Goal: Contribute content: Contribute content

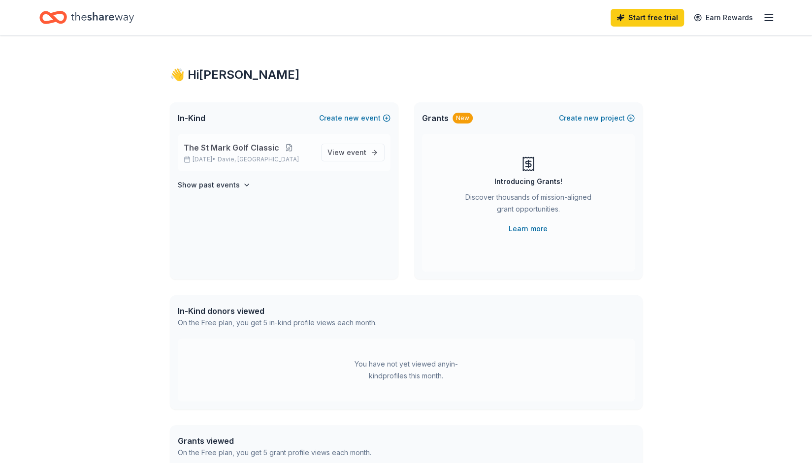
click at [289, 147] on button at bounding box center [289, 148] width 20 height 8
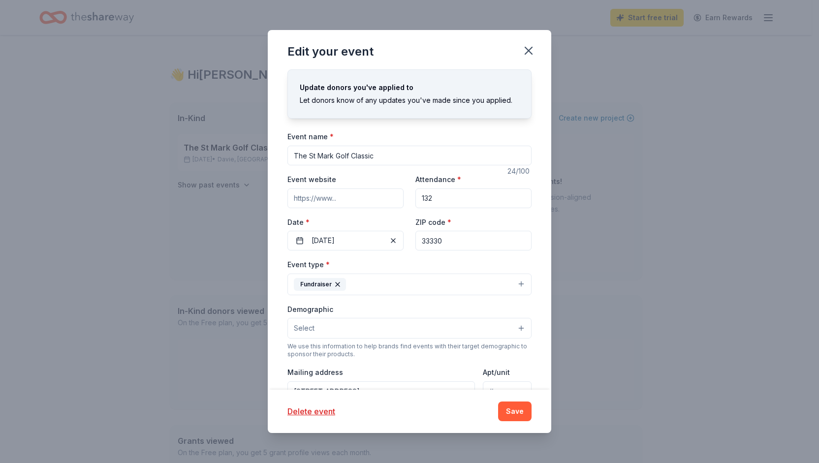
drag, startPoint x: 456, startPoint y: 197, endPoint x: 425, endPoint y: 197, distance: 30.5
click at [425, 197] on input "132" at bounding box center [474, 199] width 116 height 20
click at [309, 154] on input "The St Mark Golf Classic" at bounding box center [410, 156] width 244 height 20
type input "The 34th Annual St Mark Golf Classic"
click at [351, 200] on input "Event website" at bounding box center [346, 199] width 116 height 20
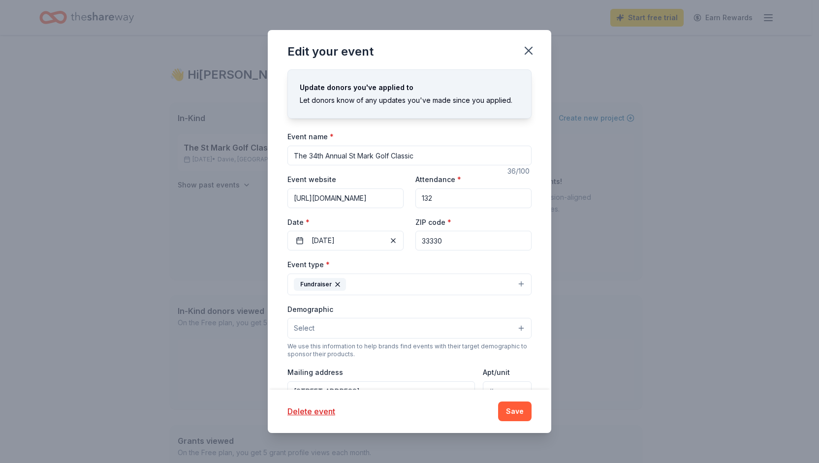
type input "[URL][DOMAIN_NAME]"
drag, startPoint x: 438, startPoint y: 197, endPoint x: 423, endPoint y: 197, distance: 15.8
click at [423, 197] on input "132" at bounding box center [474, 199] width 116 height 20
type input "144"
click at [369, 238] on button "[DATE]" at bounding box center [346, 241] width 116 height 20
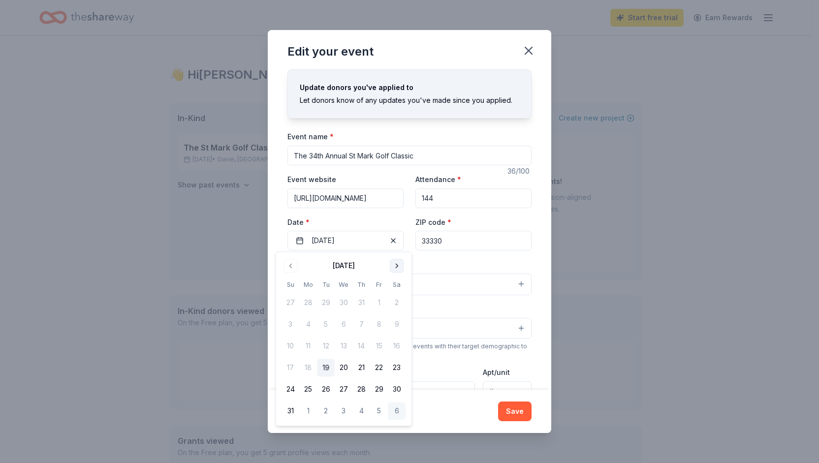
click at [395, 263] on button "Go to next month" at bounding box center [397, 266] width 14 height 14
click at [396, 264] on button "Go to next month" at bounding box center [397, 266] width 14 height 14
click at [379, 325] on button "10" at bounding box center [379, 325] width 18 height 18
click at [465, 286] on button "Fundraiser" at bounding box center [410, 285] width 244 height 22
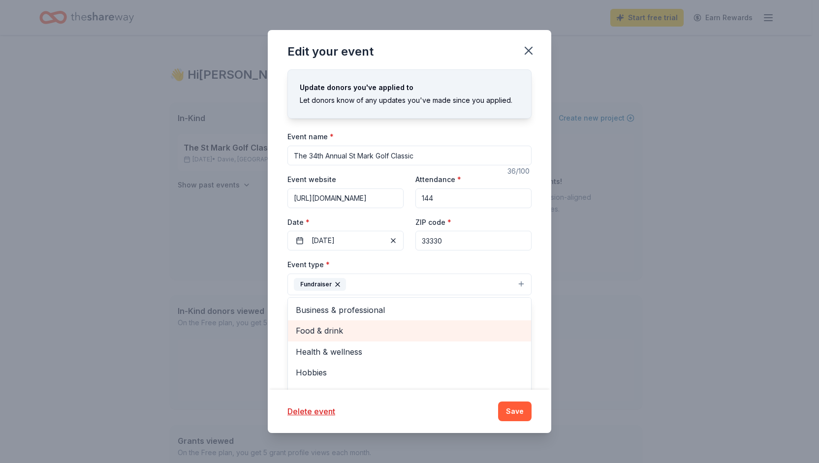
click at [391, 332] on span "Food & drink" at bounding box center [410, 331] width 228 height 13
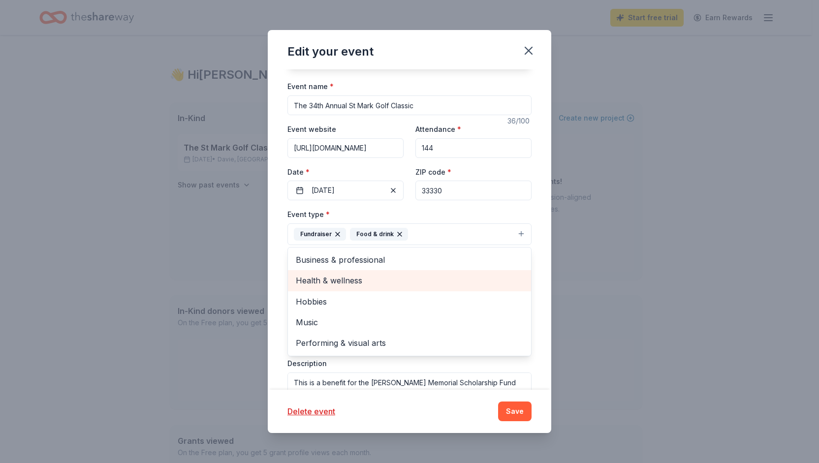
scroll to position [51, 0]
click at [538, 234] on div "Update donors you've applied to Let donors know of any updates you've made sinc…" at bounding box center [410, 229] width 284 height 320
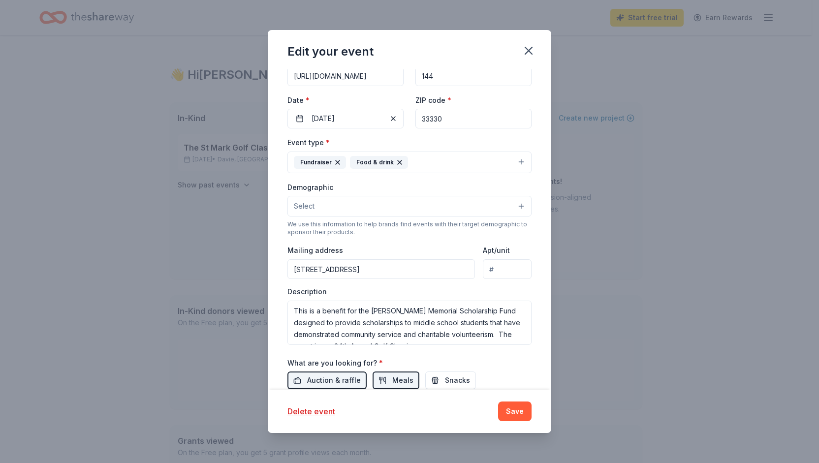
scroll to position [124, 0]
click at [437, 201] on button "Select" at bounding box center [410, 205] width 244 height 21
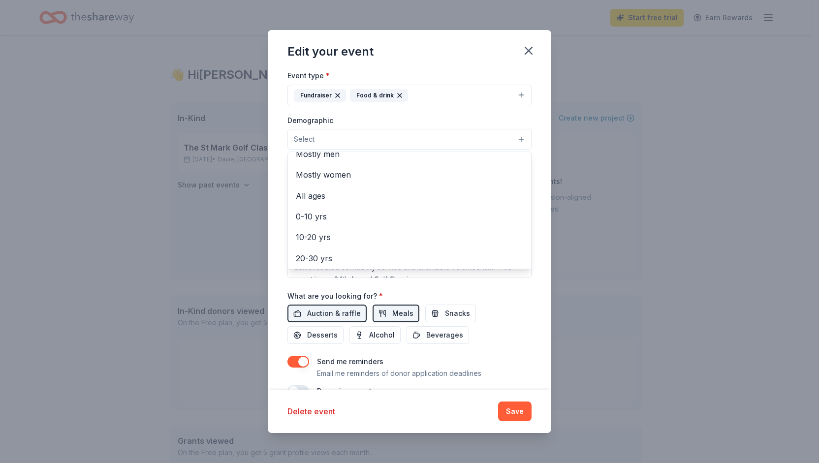
scroll to position [21, 0]
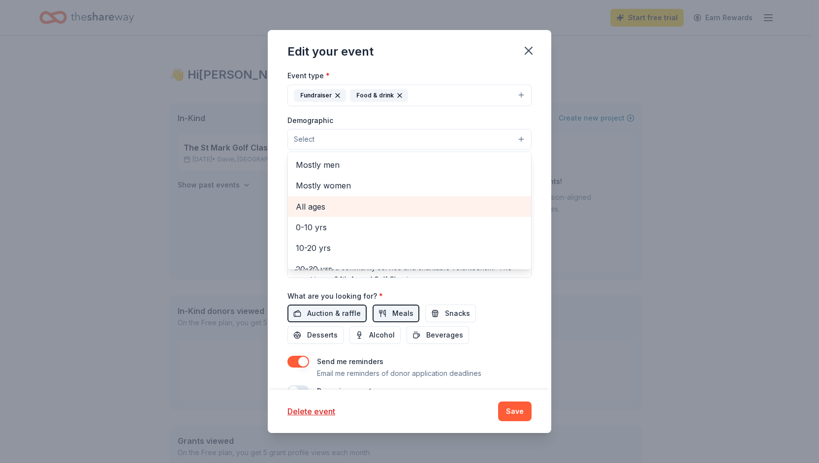
click at [407, 200] on span "All ages" at bounding box center [410, 206] width 228 height 13
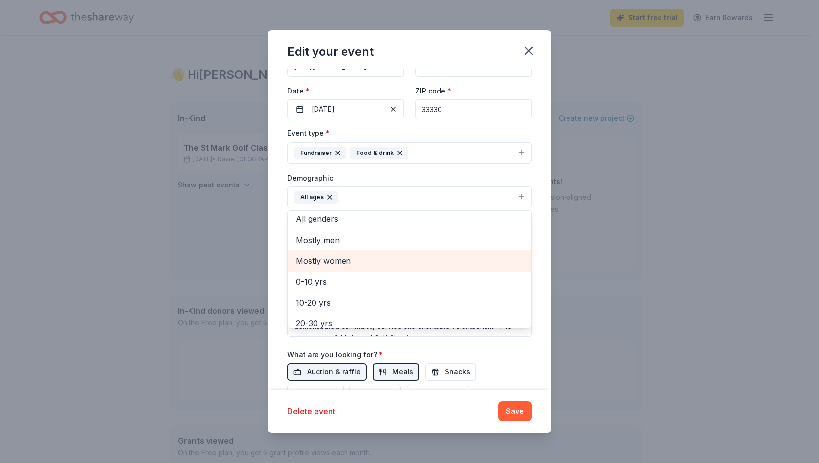
scroll to position [0, 0]
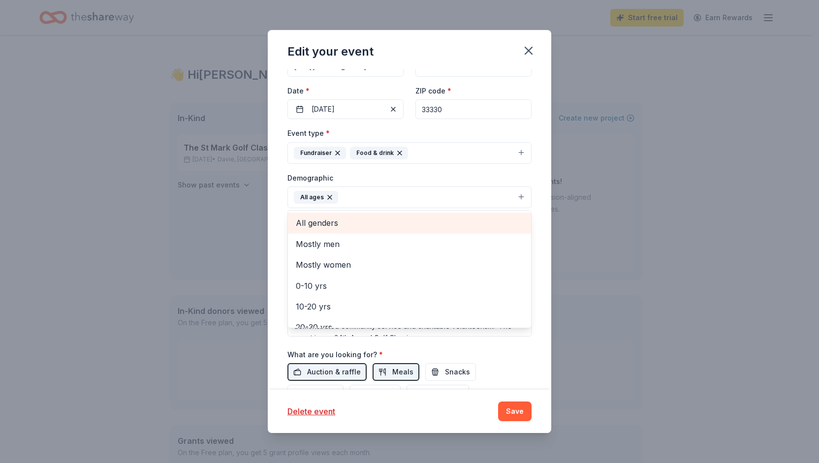
click at [413, 222] on span "All genders" at bounding box center [410, 223] width 228 height 13
click at [353, 223] on span "20-30 yrs" at bounding box center [410, 221] width 228 height 13
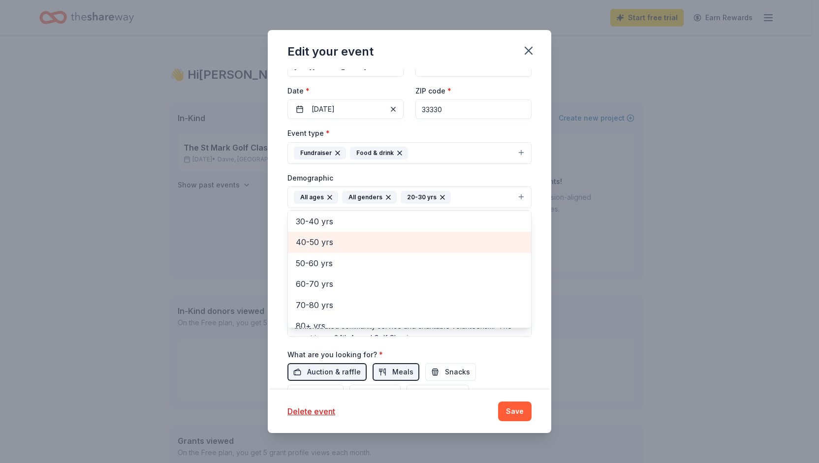
click at [355, 242] on span "40-50 yrs" at bounding box center [410, 242] width 228 height 13
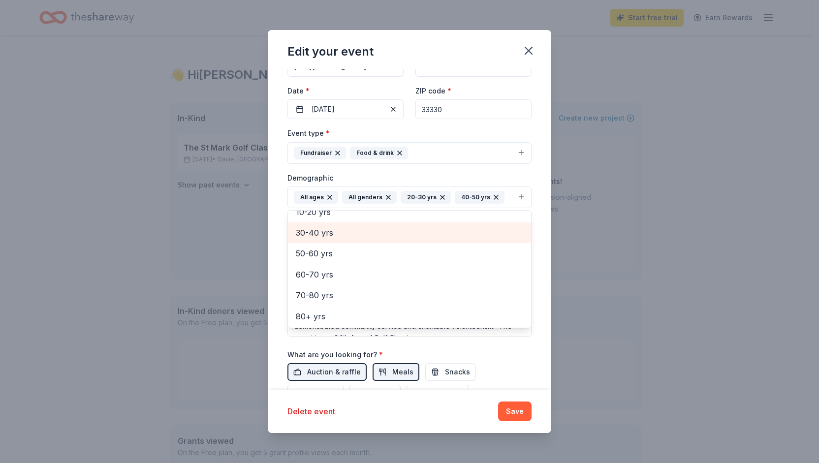
click at [347, 231] on span "30-40 yrs" at bounding box center [410, 233] width 228 height 13
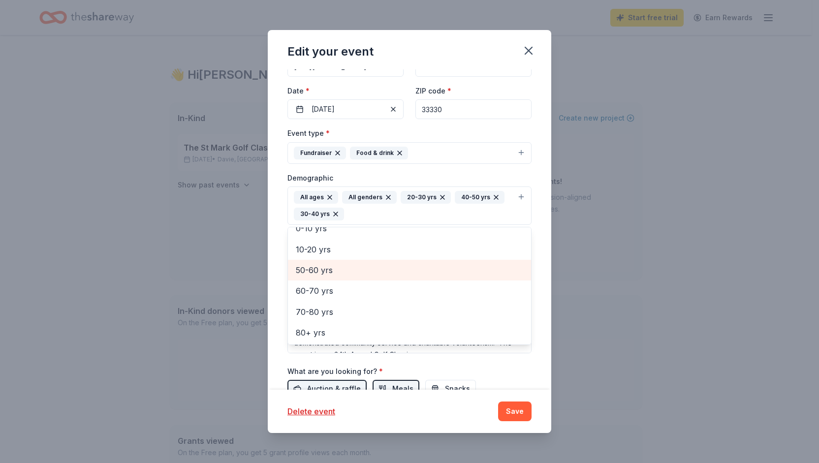
click at [355, 267] on span "50-60 yrs" at bounding box center [410, 270] width 228 height 13
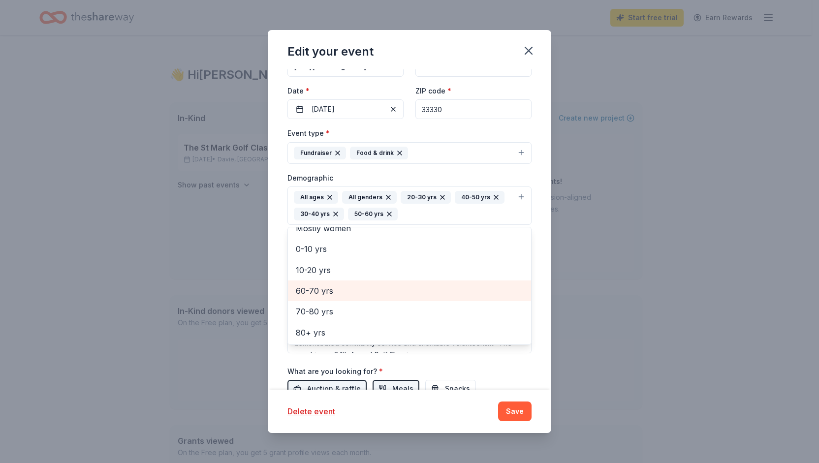
click at [353, 285] on span "60-70 yrs" at bounding box center [410, 291] width 228 height 13
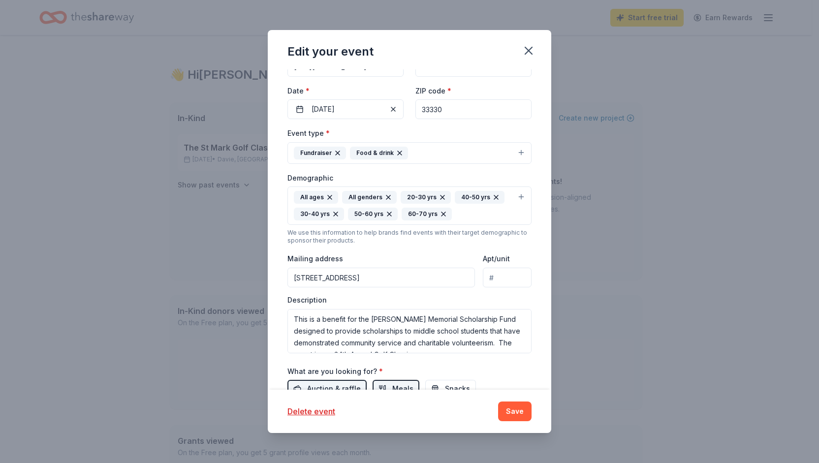
click at [328, 195] on icon "button" at bounding box center [330, 198] width 8 height 8
click at [448, 275] on input "[STREET_ADDRESS]" at bounding box center [382, 278] width 188 height 20
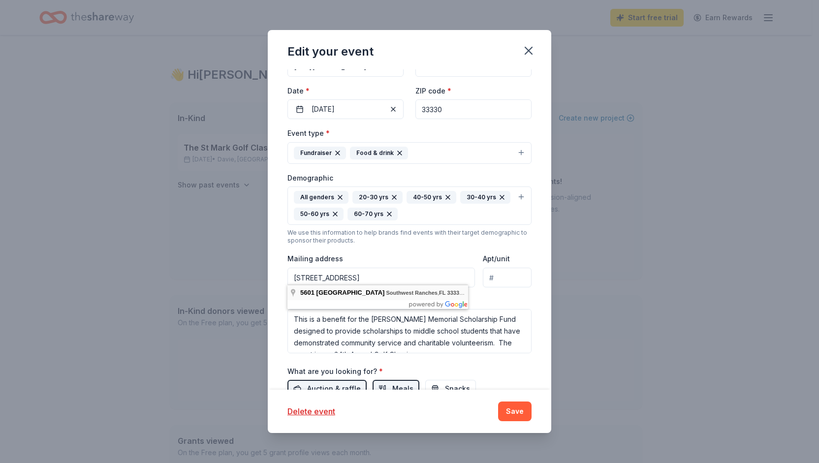
type input "[STREET_ADDRESS]"
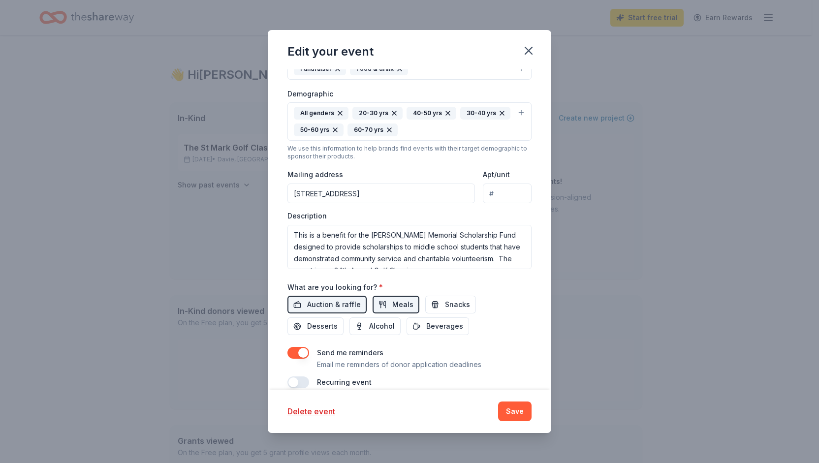
scroll to position [227, 0]
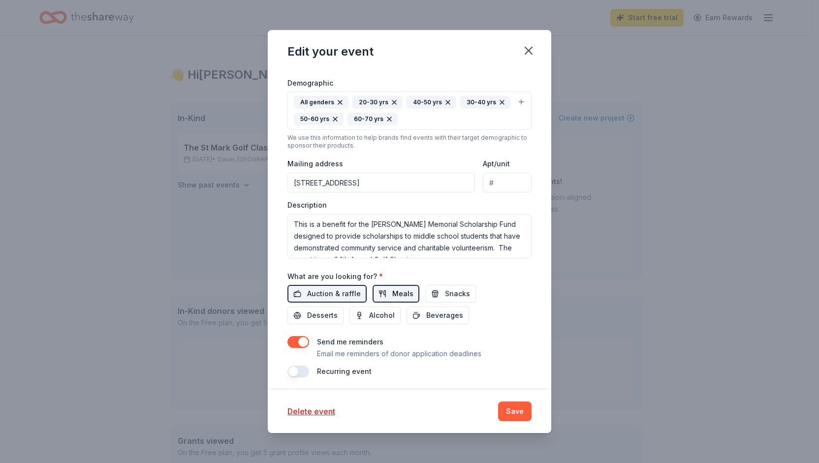
click at [399, 288] on span "Meals" at bounding box center [402, 294] width 21 height 12
click at [393, 312] on button "Alcohol" at bounding box center [375, 316] width 51 height 18
click at [439, 310] on span "Beverages" at bounding box center [444, 316] width 37 height 12
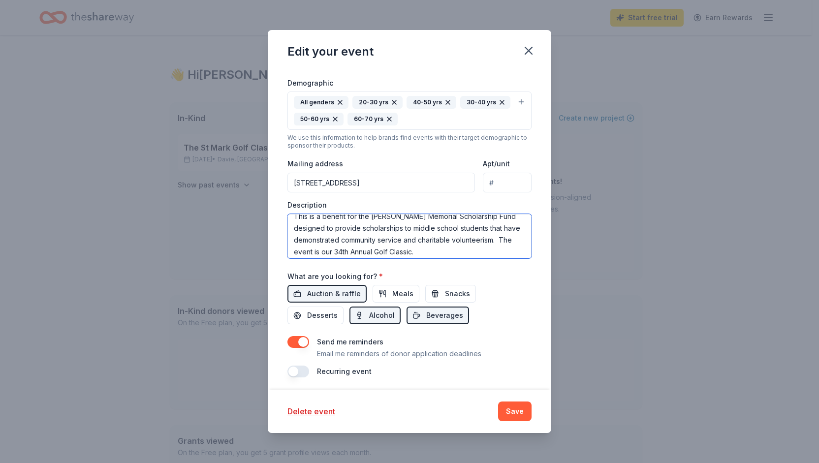
scroll to position [12, 0]
drag, startPoint x: 294, startPoint y: 219, endPoint x: 492, endPoint y: 252, distance: 200.8
click at [492, 252] on textarea "This is a benefit for the [PERSON_NAME] Memorial Scholarship Fund designed to p…" at bounding box center [410, 236] width 244 height 44
paste textarea "annual event benefits the [PERSON_NAME] Memorial Scholarship Fund, which provid…"
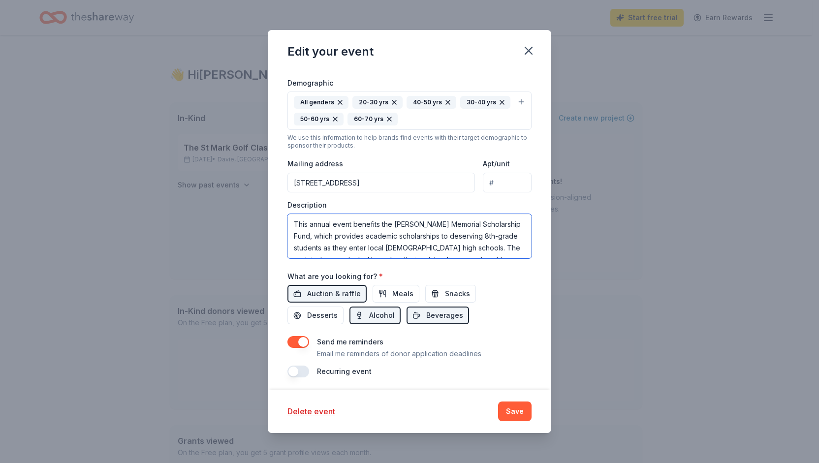
click at [309, 222] on textarea "This annual event benefits the [PERSON_NAME] Memorial Scholarship Fund, which p…" at bounding box center [410, 236] width 244 height 44
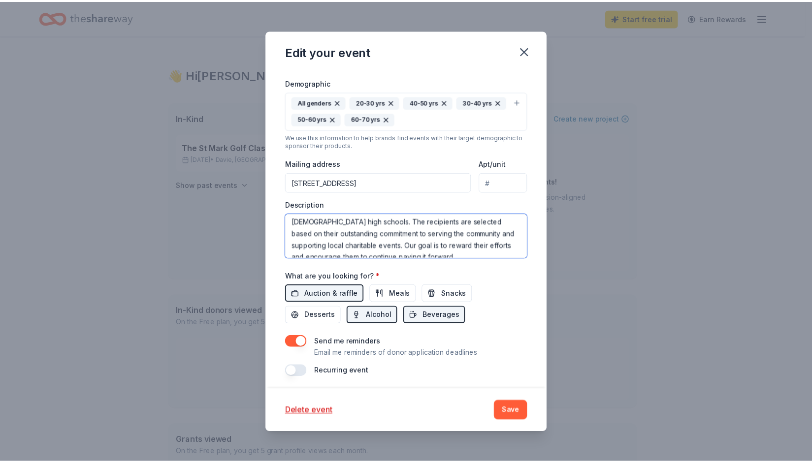
scroll to position [47, 0]
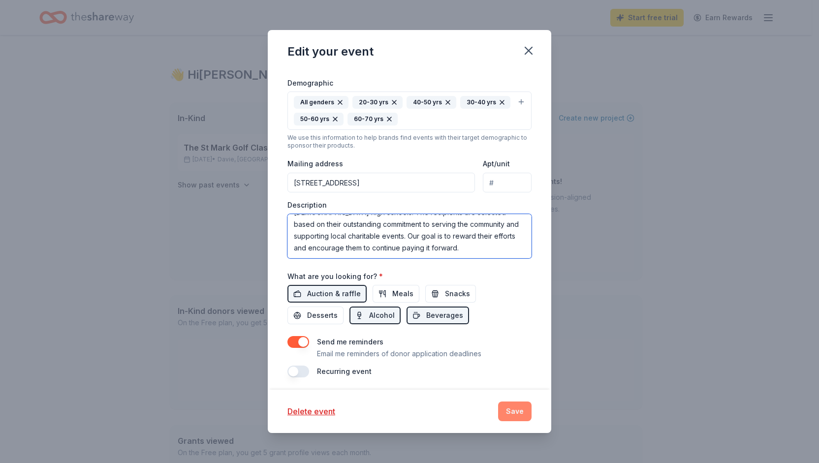
type textarea "The 34th Annual St. Mark Golf Classic benefits the [PERSON_NAME] Memorial Schol…"
click at [518, 409] on button "Save" at bounding box center [514, 412] width 33 height 20
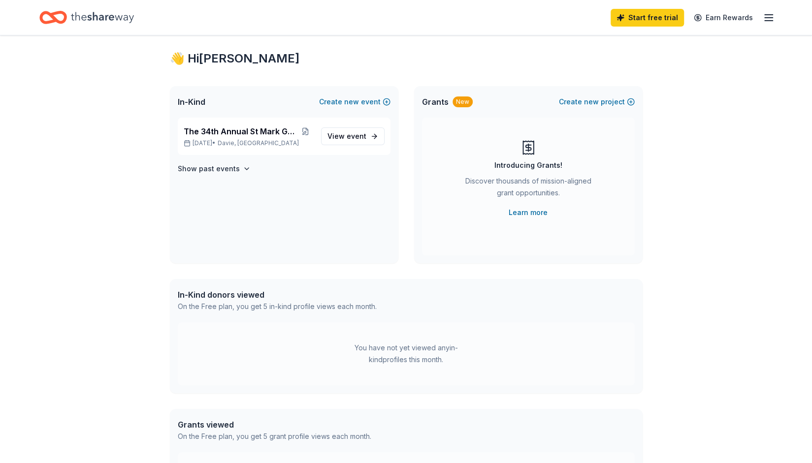
scroll to position [0, 0]
